Goal: Information Seeking & Learning: Learn about a topic

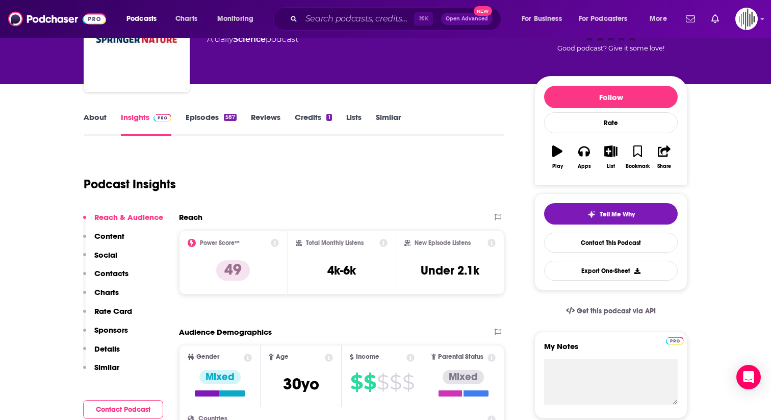
scroll to position [125, 0]
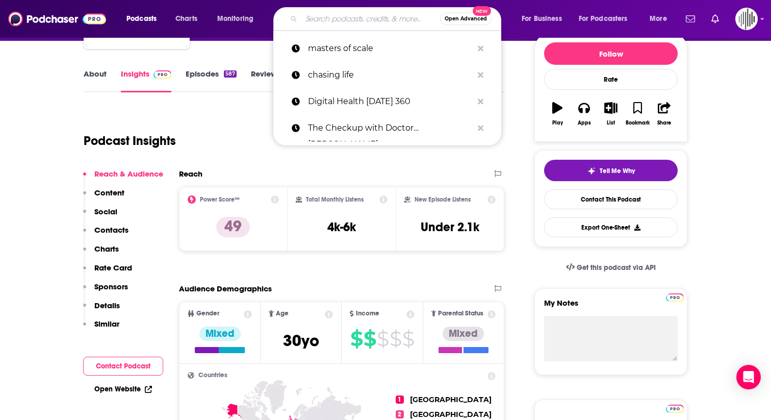
click at [335, 19] on input "Search podcasts, credits, & more..." at bounding box center [370, 19] width 139 height 16
paste input "The NAADGS Podcast - Gambling Disorder Advocacy In Action"
type input "The NAADGS Podcast - Gambling Disorder Advocacy In Action"
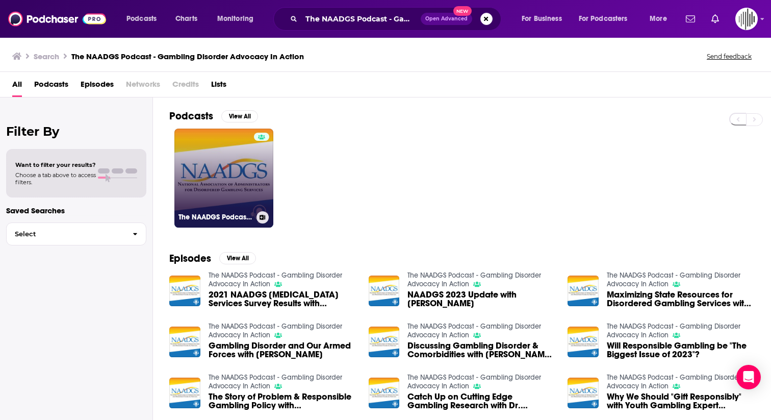
click at [241, 164] on link "The NAADGS Podcast - Gambling Disorder Advocacy In Action" at bounding box center [223, 177] width 99 height 99
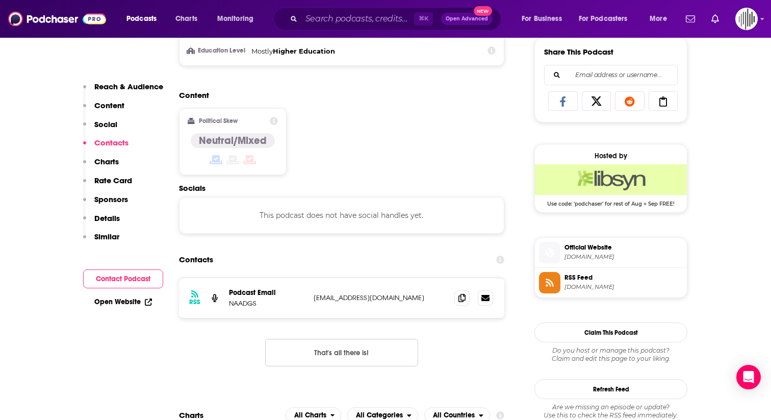
scroll to position [638, 0]
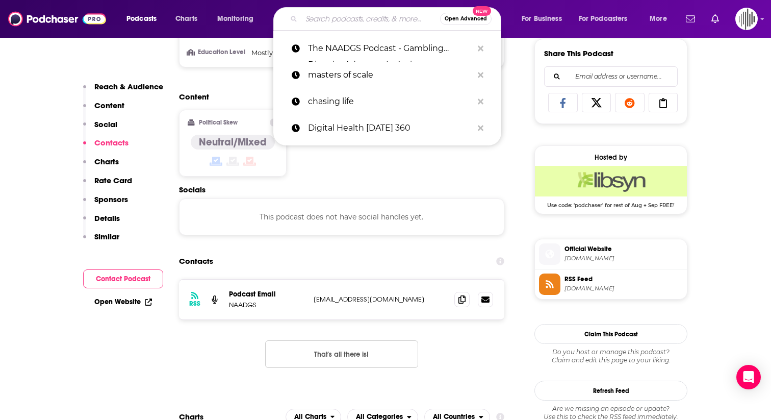
click at [343, 20] on input "Search podcasts, credits, & more..." at bounding box center [370, 19] width 139 height 16
paste input "ALL IN: The Addicted [PERSON_NAME]'s Podcast"
type input "ALL IN: The Addicted [PERSON_NAME]'s Podcast"
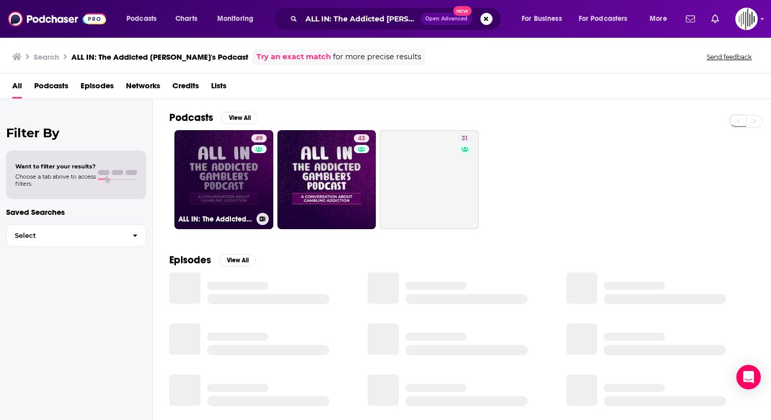
click at [224, 150] on link "49 ALL IN: The Addicted Gambler's Podcast" at bounding box center [223, 179] width 99 height 99
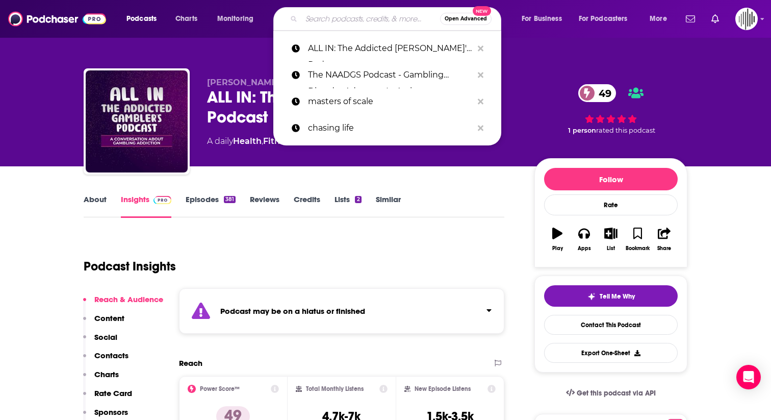
click at [336, 17] on input "Search podcasts, credits, & more..." at bounding box center [370, 19] width 139 height 16
paste input "LSR Podcast"
type input "LSR Podcast"
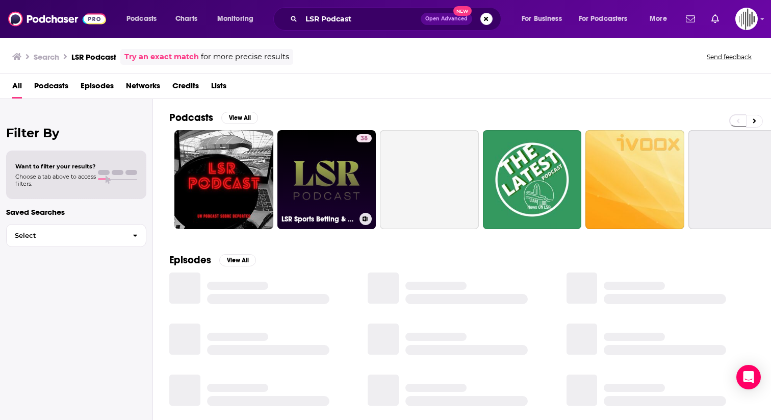
click at [325, 169] on link "38 LSR Sports Betting & News Podcast" at bounding box center [326, 179] width 99 height 99
